Goal: Task Accomplishment & Management: Manage account settings

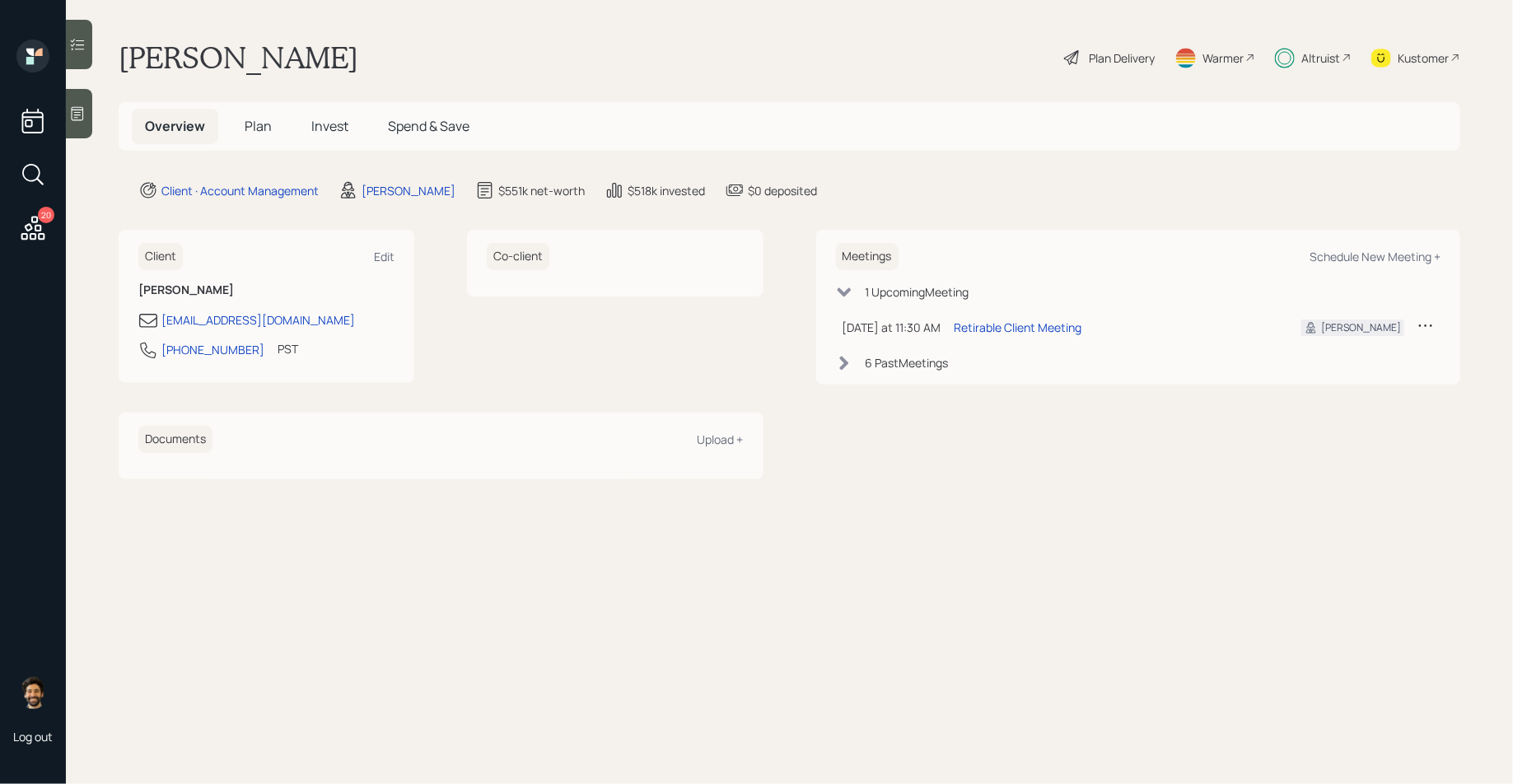
click at [32, 226] on icon at bounding box center [33, 228] width 29 height 29
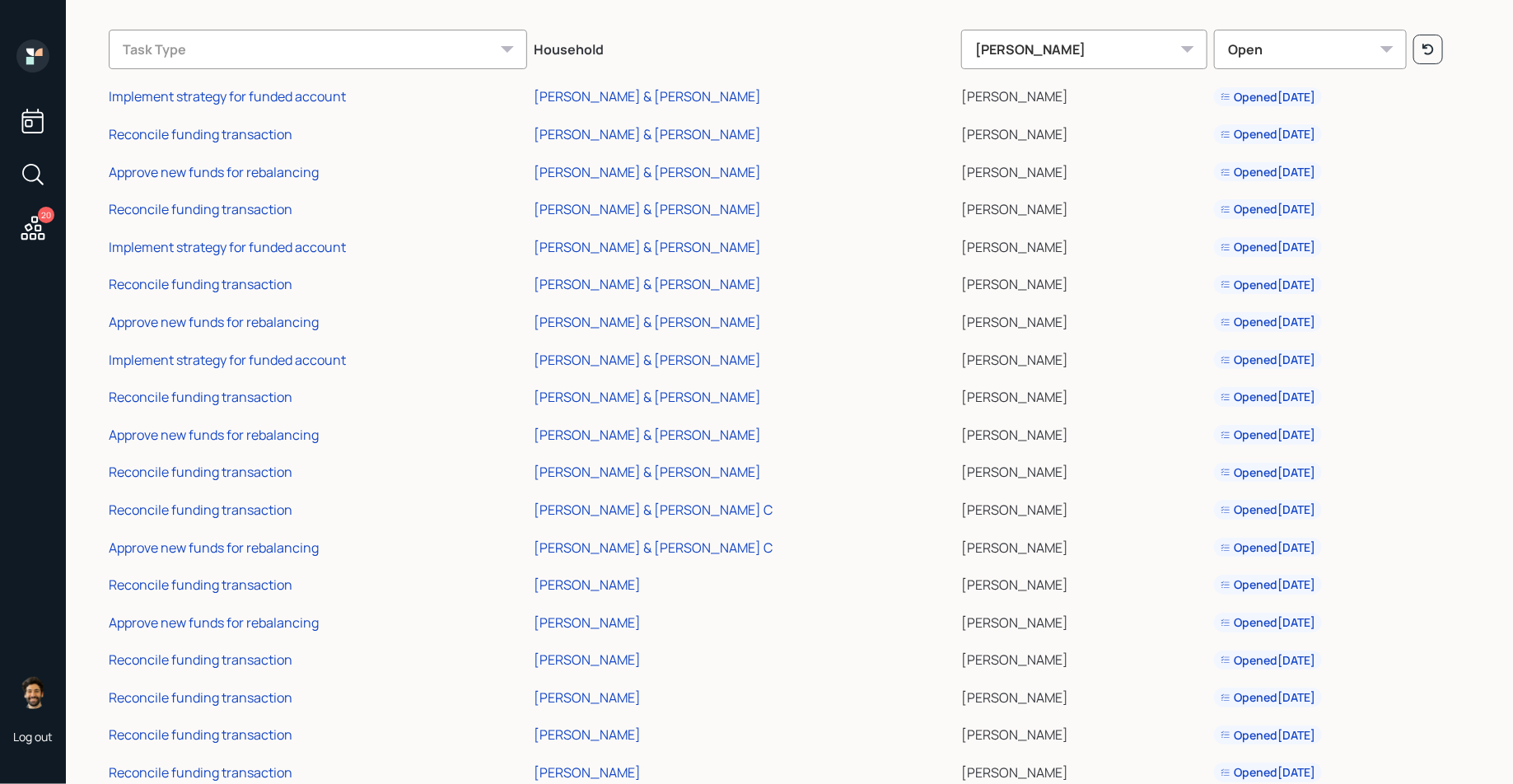
scroll to position [156, 0]
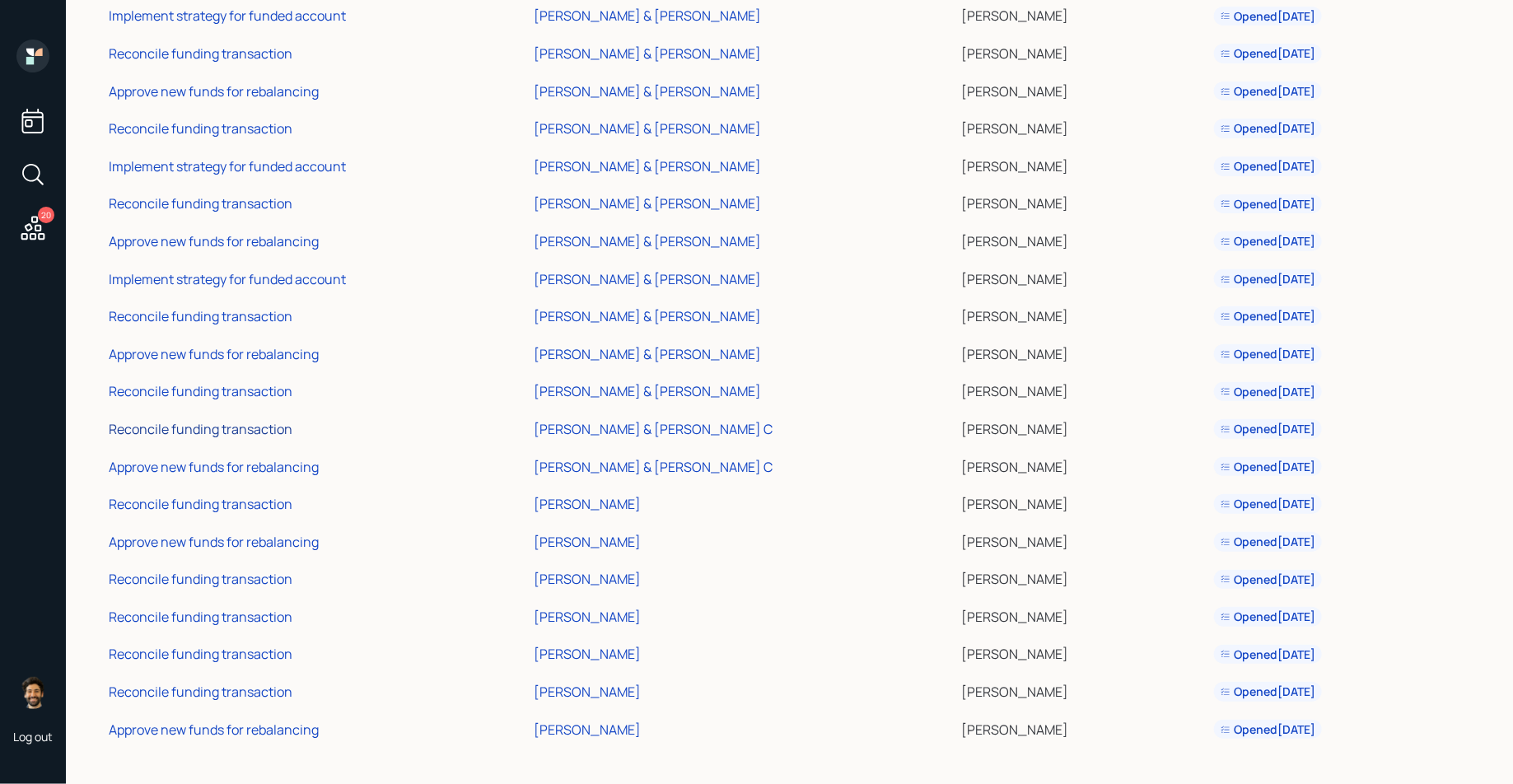
click at [248, 429] on div "Reconcile funding transaction" at bounding box center [200, 429] width 183 height 18
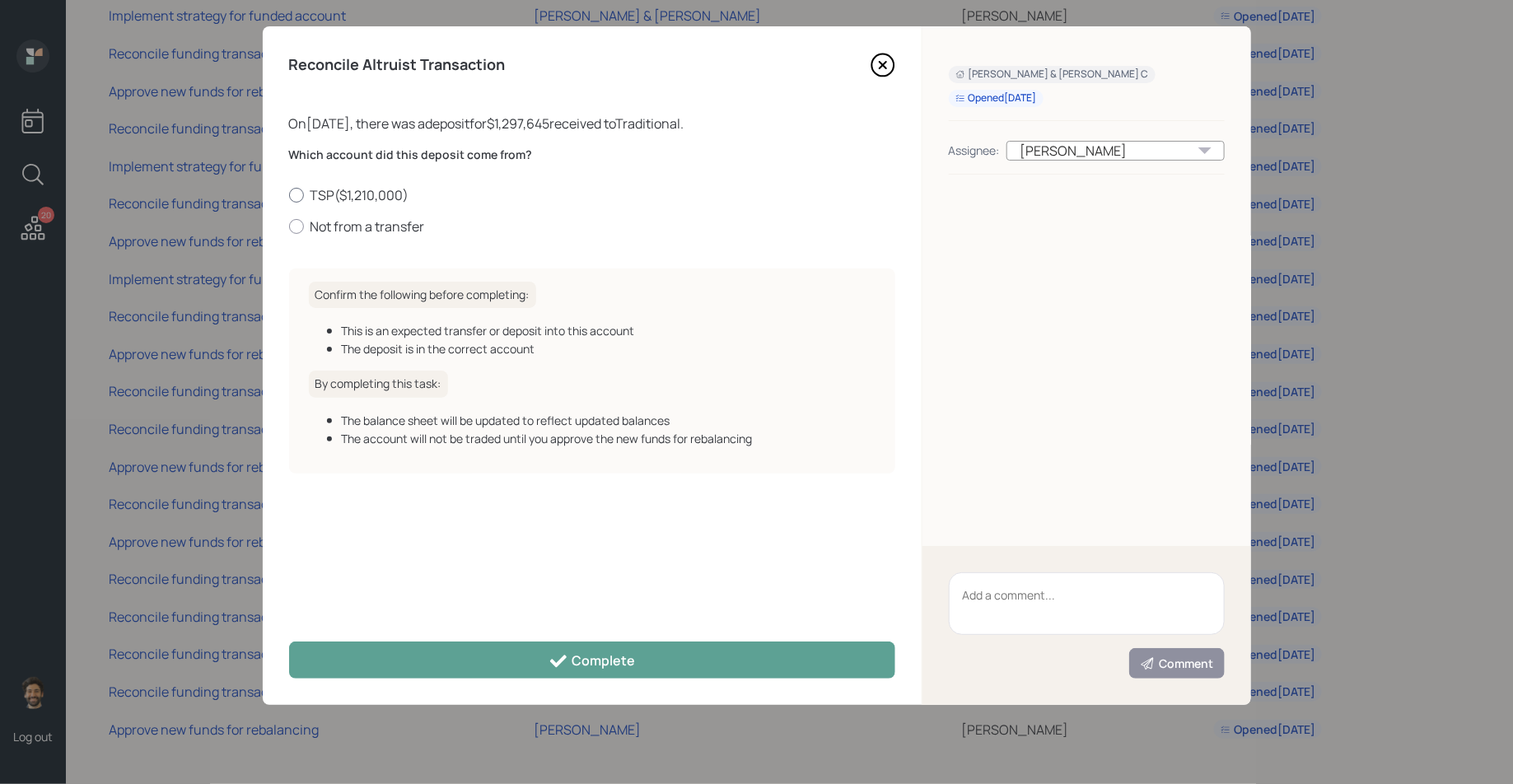
click at [336, 194] on label "TSP ( $1,210,000 )" at bounding box center [592, 195] width 606 height 18
click at [289, 194] on input "TSP ( $1,210,000 )" at bounding box center [288, 194] width 1 height 1
radio input "true"
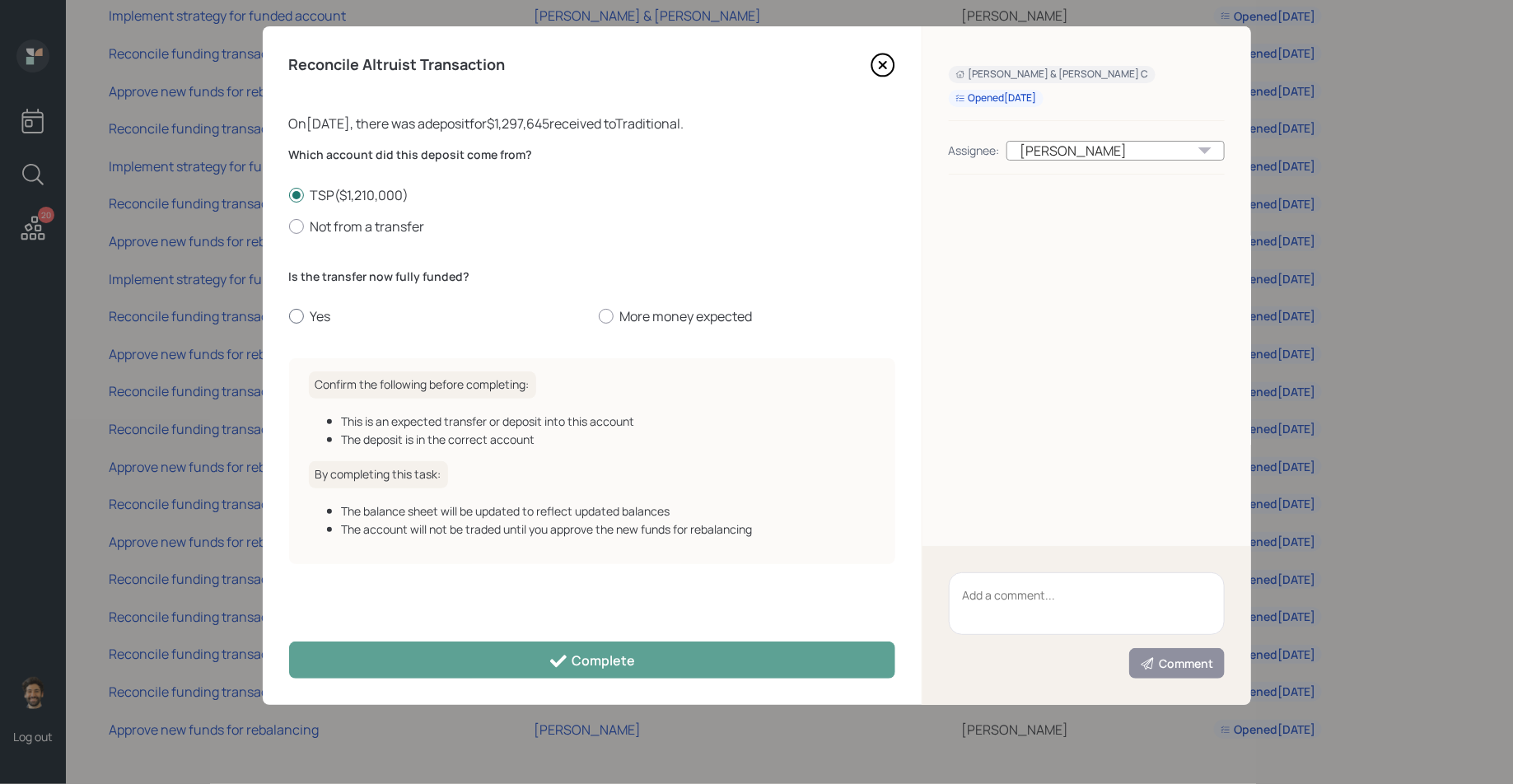
click at [317, 314] on label "Yes" at bounding box center [437, 316] width 296 height 18
click at [289, 316] on input "Yes" at bounding box center [288, 316] width 1 height 1
radio input "true"
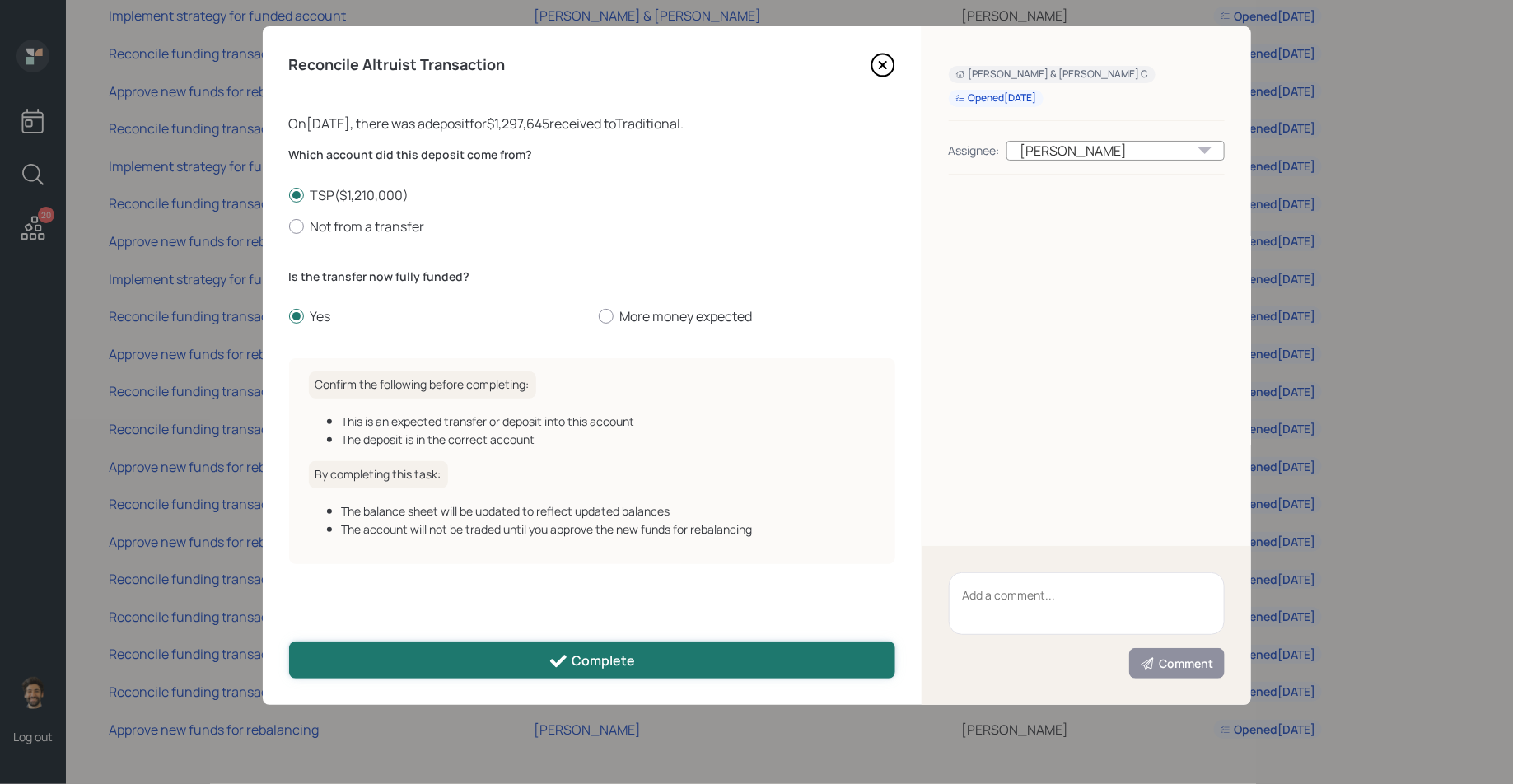
click at [402, 653] on button "Complete" at bounding box center [592, 660] width 606 height 37
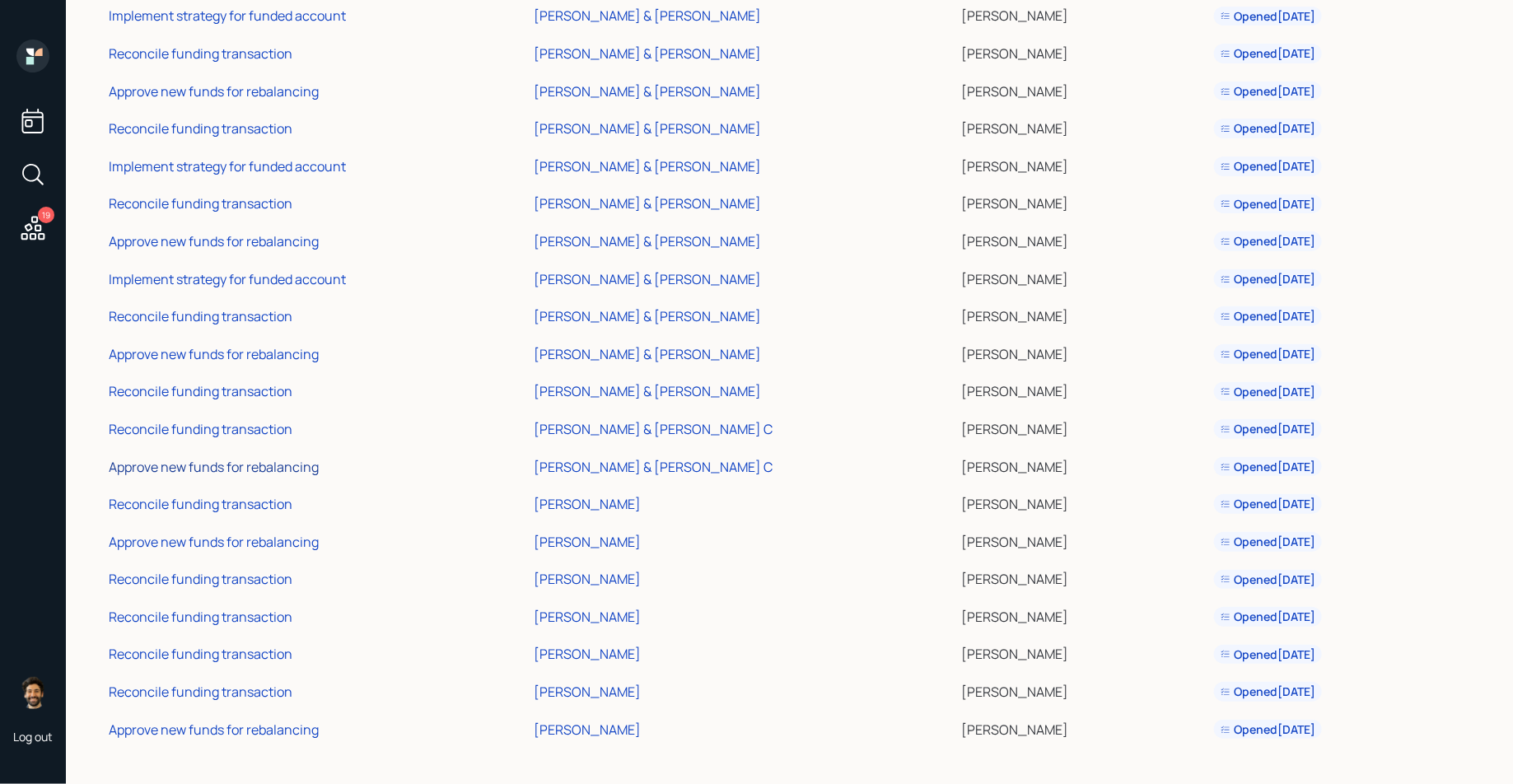
click at [241, 467] on div "Approve new funds for rebalancing" at bounding box center [213, 467] width 210 height 18
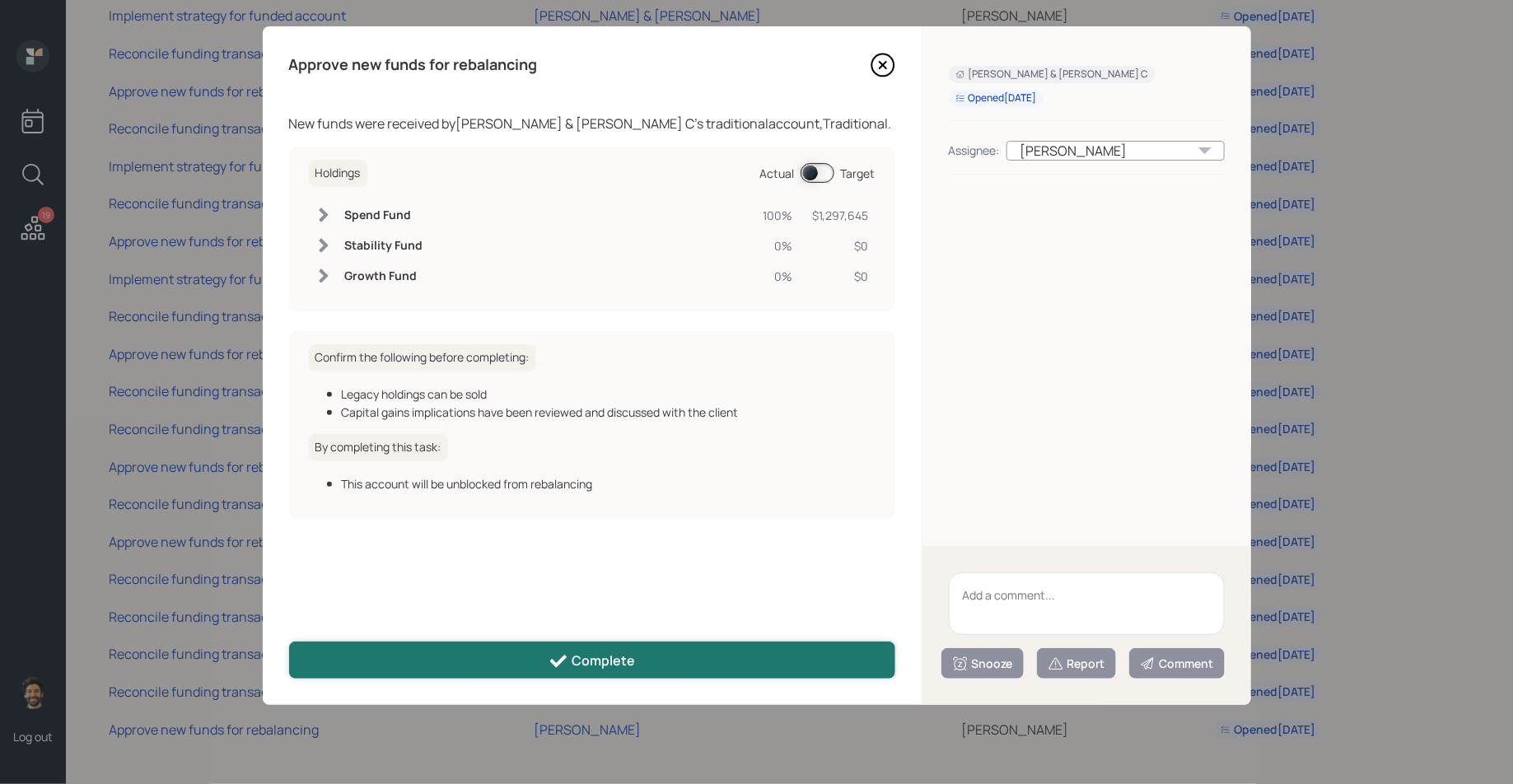
click at [448, 672] on button "Complete" at bounding box center [592, 660] width 606 height 37
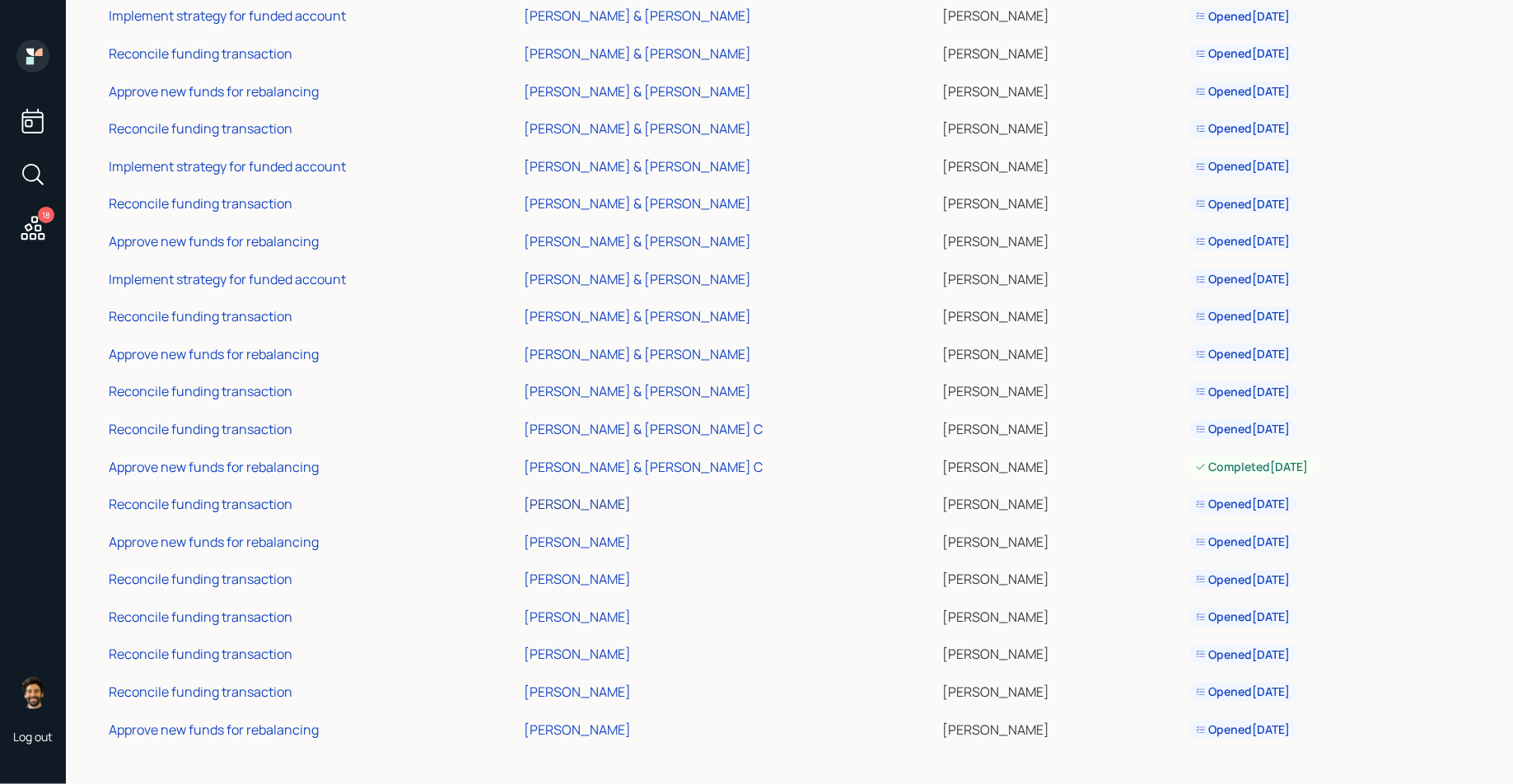
click at [618, 502] on div "[PERSON_NAME]" at bounding box center [577, 504] width 107 height 18
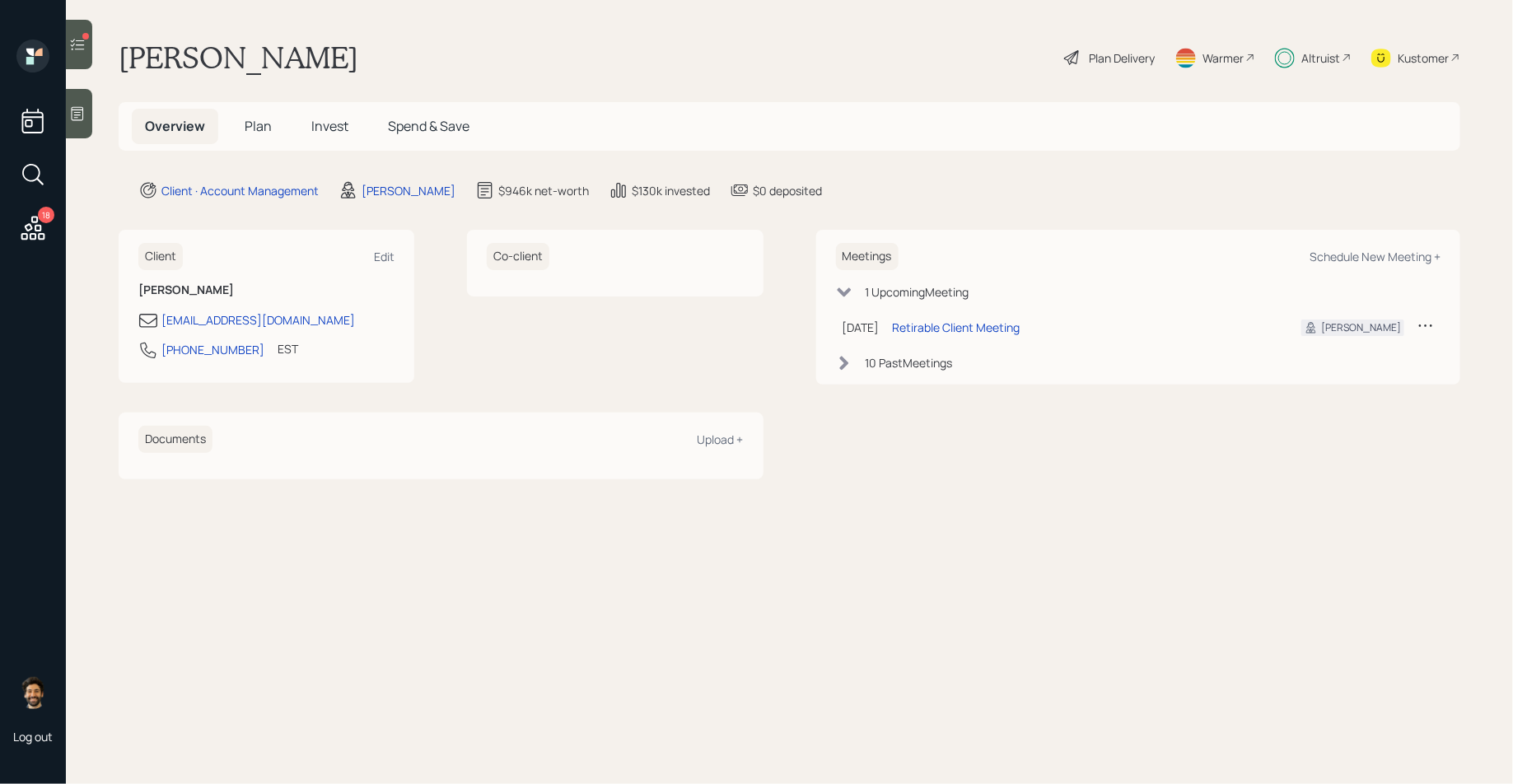
click at [1409, 69] on div "Kustomer" at bounding box center [1415, 57] width 89 height 36
